Goal: Information Seeking & Learning: Stay updated

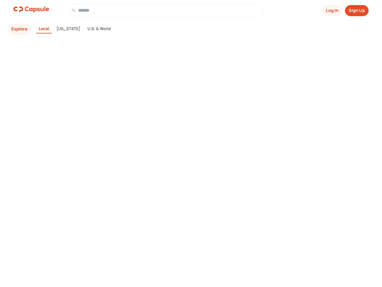
click at [191, 141] on div "Explore Local [US_STATE] U.S. & World" at bounding box center [146, 153] width 272 height 259
click at [332, 10] on button "Log In" at bounding box center [333, 10] width 20 height 11
click at [357, 10] on button "Sign Up" at bounding box center [357, 10] width 24 height 11
click at [19, 29] on button "Explore" at bounding box center [19, 29] width 23 height 11
click at [44, 29] on div "Local" at bounding box center [43, 29] width 15 height 9
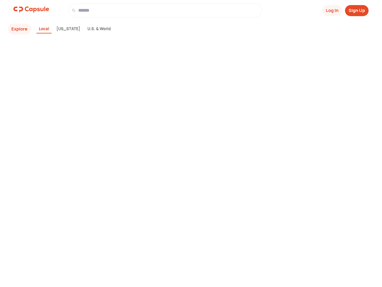
click at [61, 29] on div "[US_STATE]" at bounding box center [68, 29] width 29 height 9
click at [85, 29] on div "U.S. & World" at bounding box center [99, 29] width 28 height 9
